Goal: Task Accomplishment & Management: Manage account settings

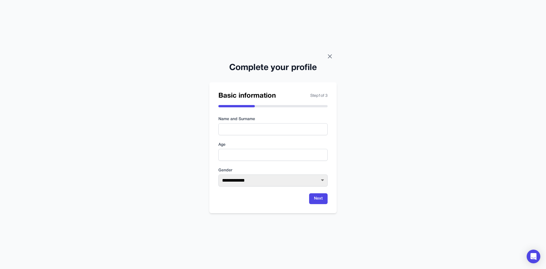
click at [332, 56] on icon at bounding box center [330, 56] width 7 height 7
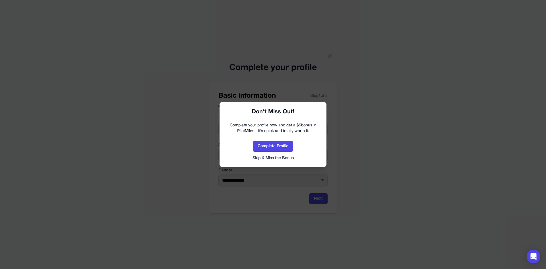
click at [285, 159] on button "Skip & Miss the Bonus" at bounding box center [273, 158] width 96 height 6
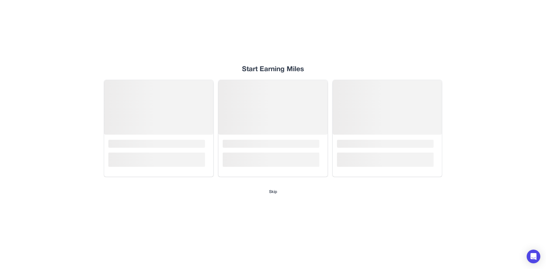
click at [270, 186] on div "Start Earning Miles Loading... Loading... Loading... Skip" at bounding box center [273, 134] width 364 height 269
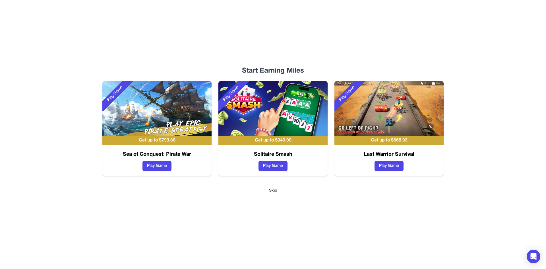
drag, startPoint x: 271, startPoint y: 194, endPoint x: 273, endPoint y: 191, distance: 3.7
click at [273, 191] on div "Start Earning Miles Play Game Get up to $ 793.88 Sea of Conquest: Pirate War Pl…" at bounding box center [273, 134] width 364 height 269
click at [273, 191] on button "Skip" at bounding box center [273, 191] width 8 height 6
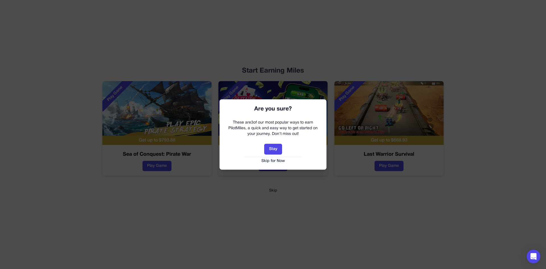
click at [276, 158] on button "Skip for Now" at bounding box center [273, 161] width 96 height 6
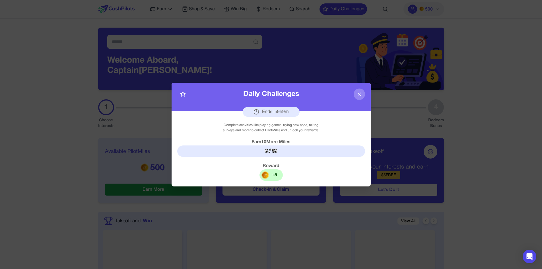
click at [358, 94] on icon at bounding box center [360, 94] width 6 height 6
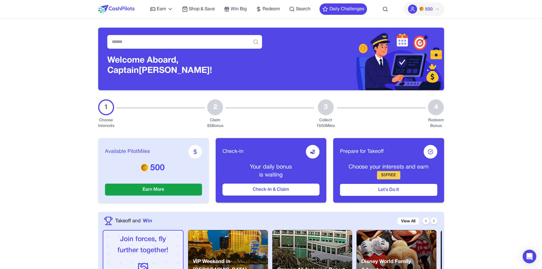
click at [425, 10] on span "500" at bounding box center [429, 9] width 8 height 7
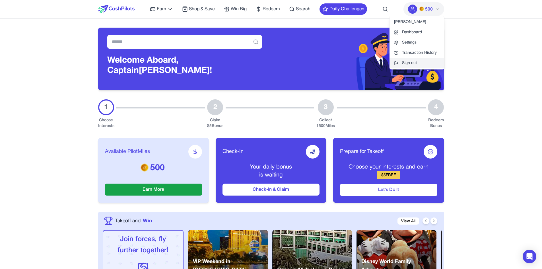
click at [415, 66] on button "Sign out" at bounding box center [417, 63] width 55 height 10
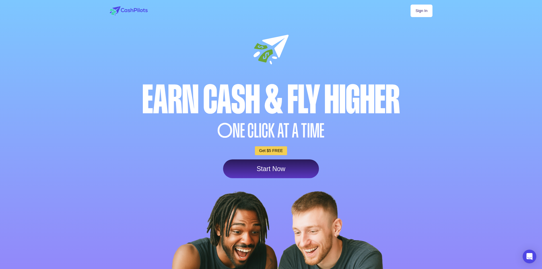
click at [420, 13] on link "Sign In" at bounding box center [422, 11] width 22 height 13
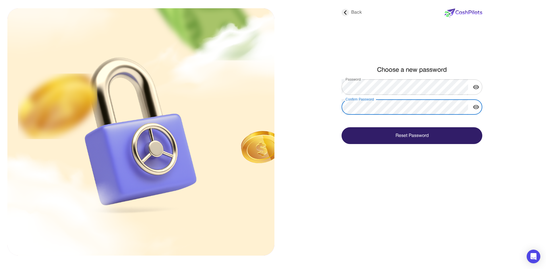
click at [342, 127] on button "Reset Password" at bounding box center [412, 135] width 141 height 17
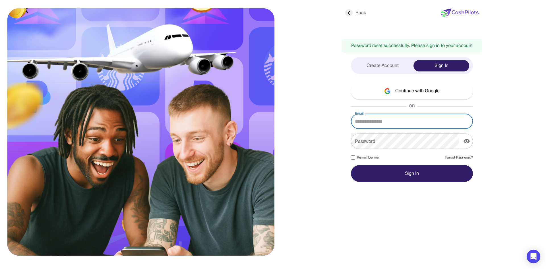
click at [421, 123] on input "Email" at bounding box center [412, 121] width 122 height 16
type input "**********"
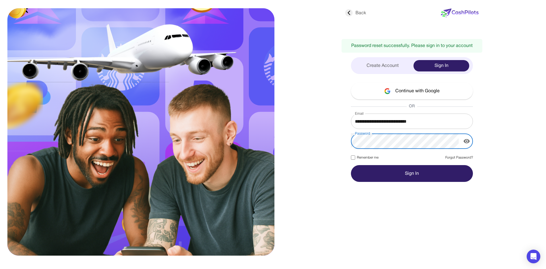
click at [351, 165] on button "Sign In" at bounding box center [412, 173] width 122 height 17
